Goal: Download file/media

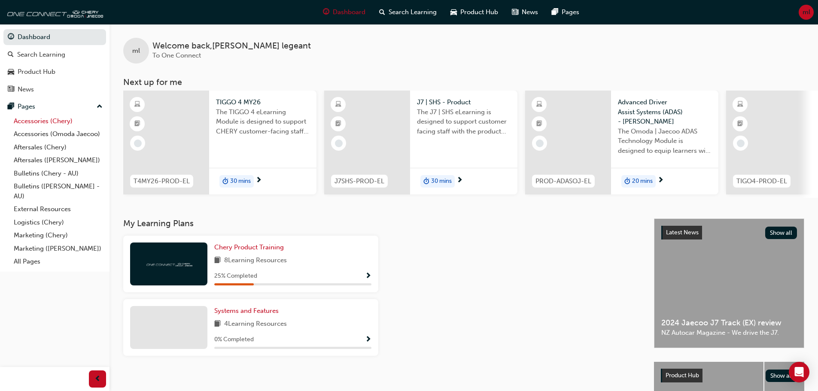
click at [55, 125] on link "Accessories (Chery)" at bounding box center [58, 121] width 96 height 13
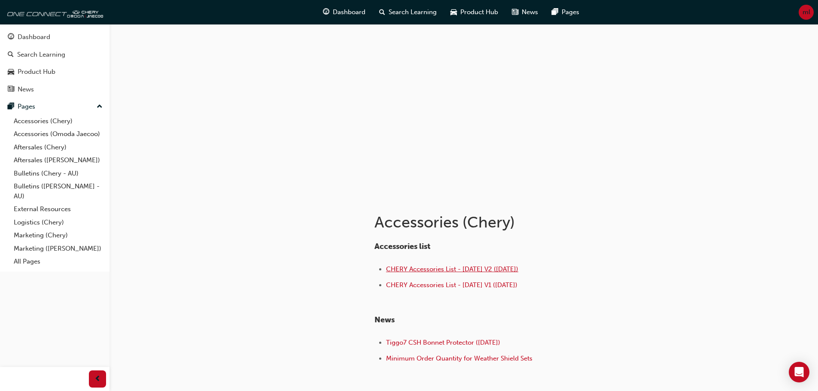
click at [489, 270] on span "CHERY Accessories List - [DATE] V2 ([DATE])" at bounding box center [452, 269] width 132 height 8
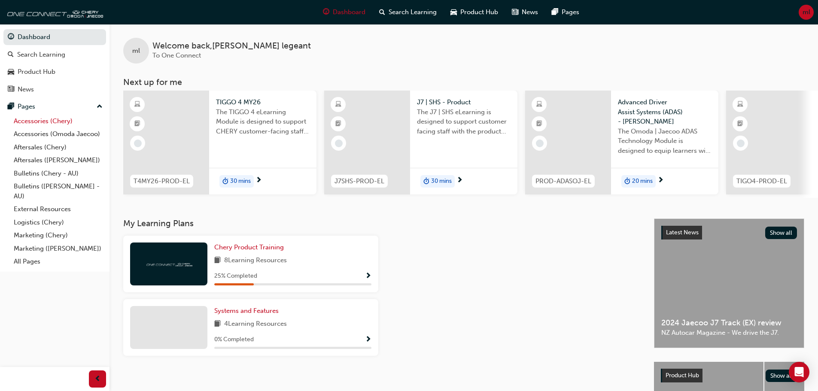
click at [59, 122] on link "Accessories (Chery)" at bounding box center [58, 121] width 96 height 13
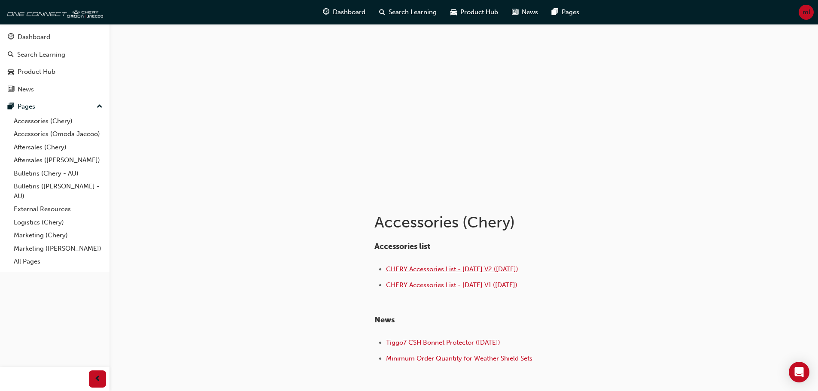
click at [478, 269] on span "CHERY Accessories List - [DATE] V2 ([DATE])" at bounding box center [452, 269] width 132 height 8
